Goal: Communication & Community: Ask a question

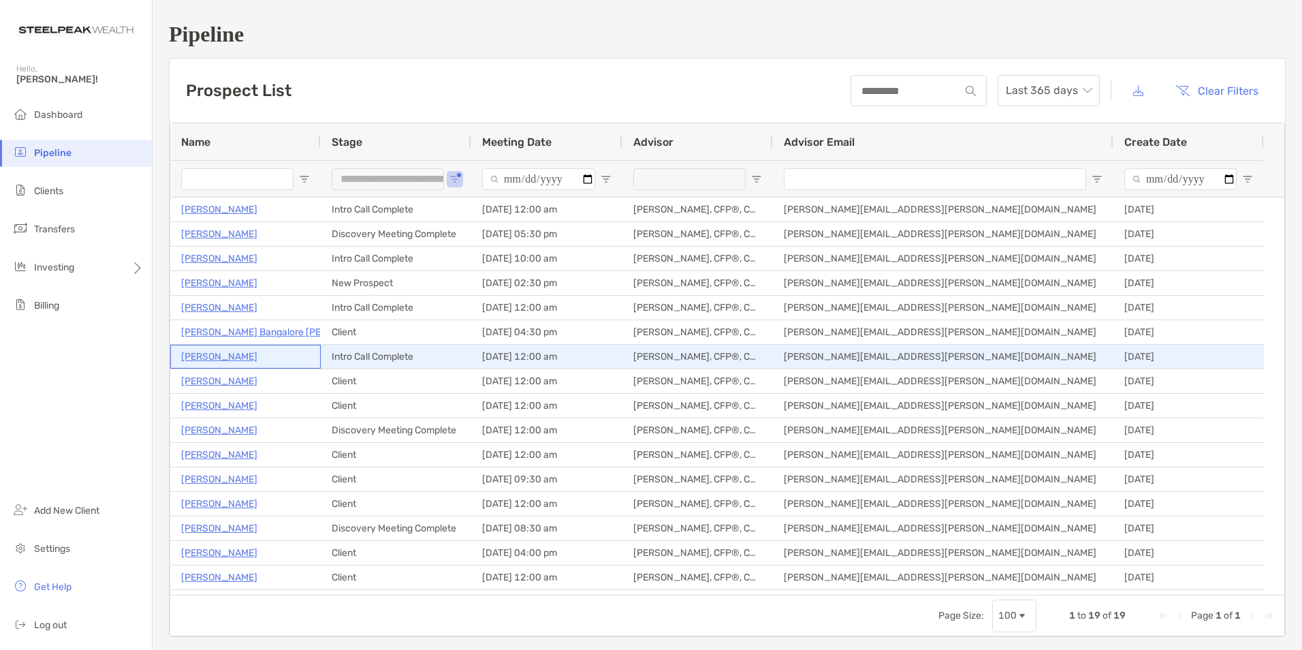
click at [228, 357] on p "[PERSON_NAME]" at bounding box center [219, 356] width 76 height 17
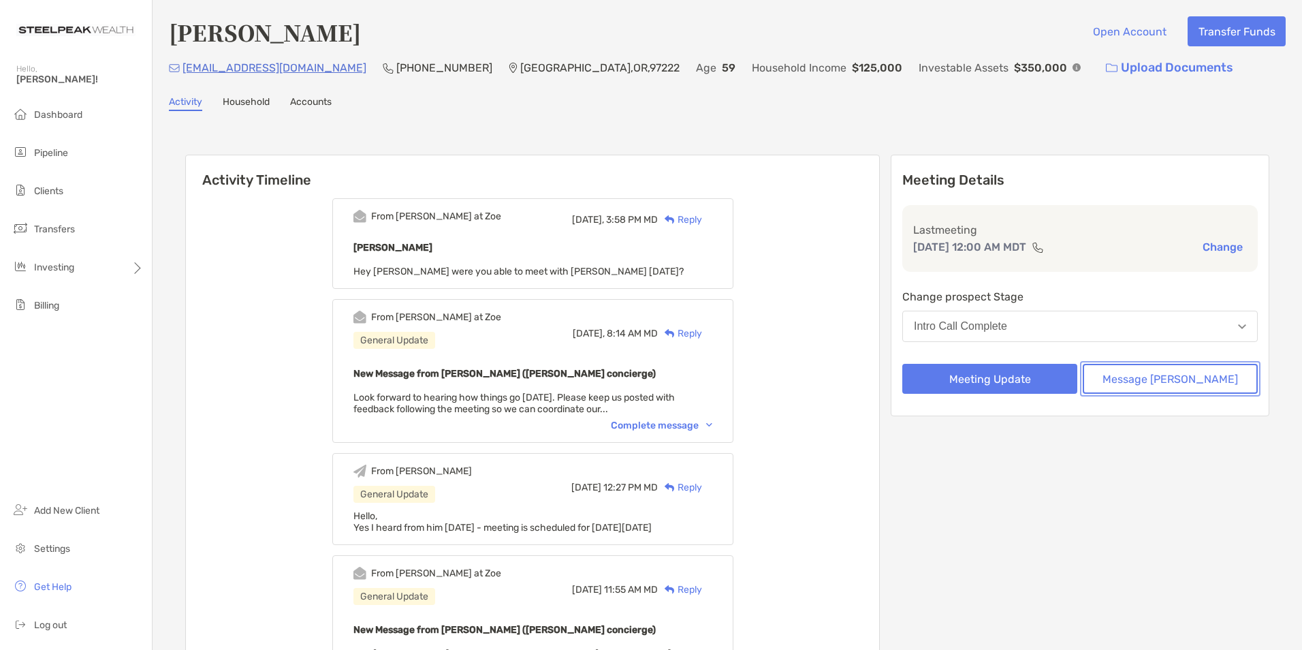
click at [1202, 375] on button "Message [PERSON_NAME]" at bounding box center [1170, 379] width 175 height 30
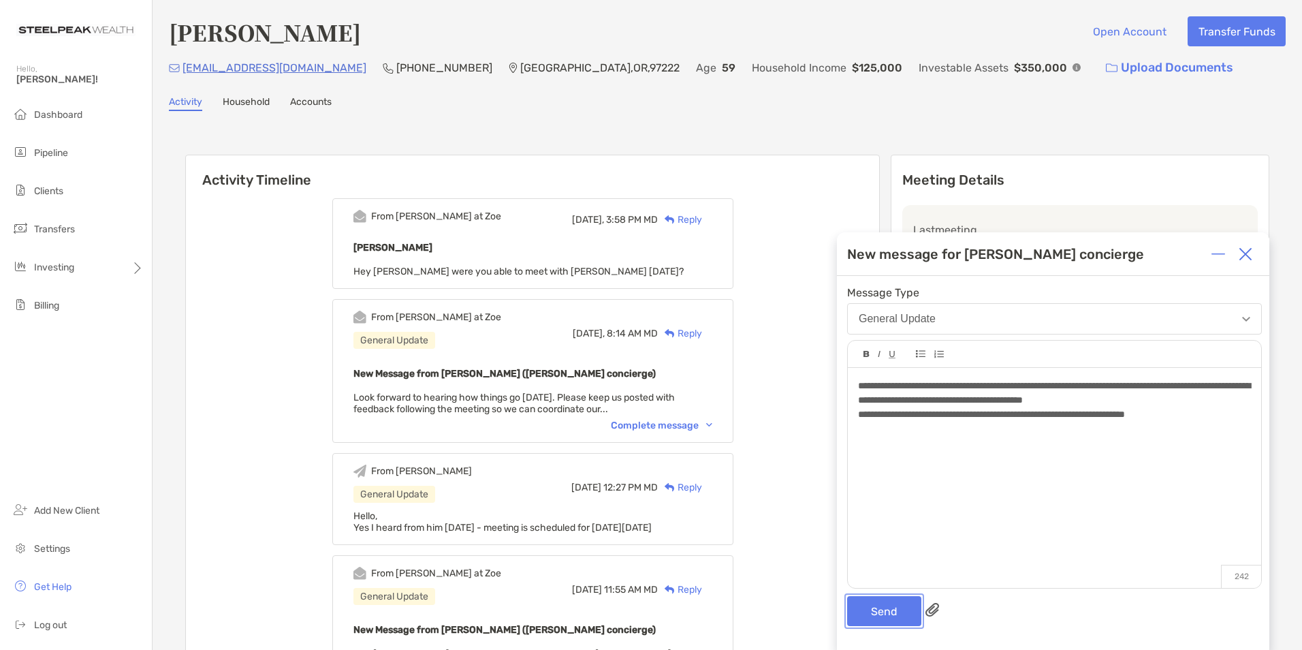
click at [893, 615] on button "Send" at bounding box center [884, 611] width 74 height 30
